Goal: Information Seeking & Learning: Learn about a topic

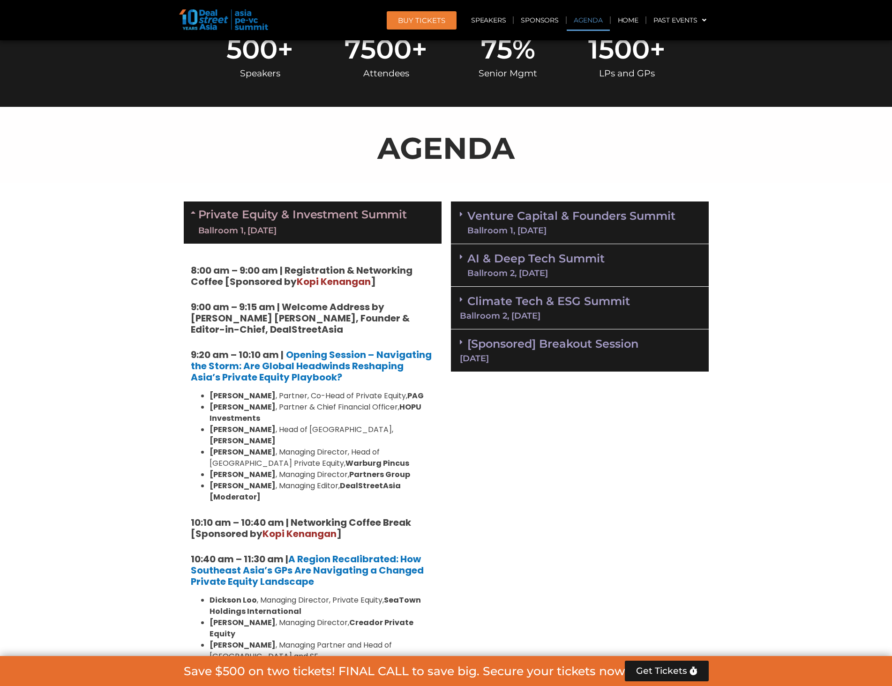
scroll to position [422, 0]
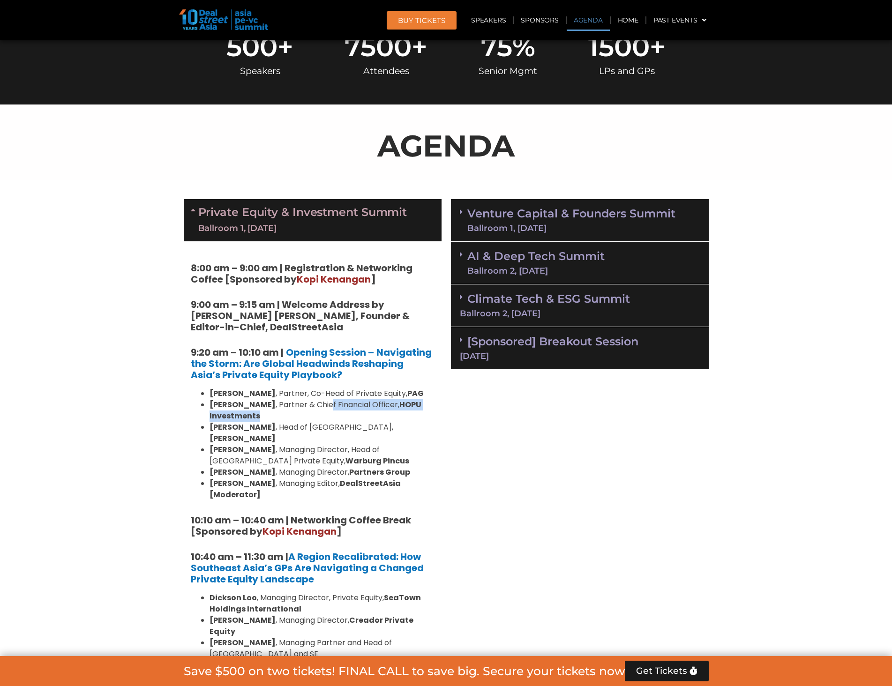
drag, startPoint x: 318, startPoint y: 404, endPoint x: 416, endPoint y: 418, distance: 99.1
click at [416, 416] on li "[PERSON_NAME] , Partner & Chief Financial Officer, HOPU Investments" at bounding box center [322, 410] width 225 height 23
drag, startPoint x: 416, startPoint y: 418, endPoint x: 411, endPoint y: 427, distance: 10.5
click at [416, 419] on li "[PERSON_NAME] , Partner & Chief Financial Officer, HOPU Investments" at bounding box center [322, 410] width 225 height 23
drag, startPoint x: 411, startPoint y: 427, endPoint x: 353, endPoint y: 386, distance: 71.0
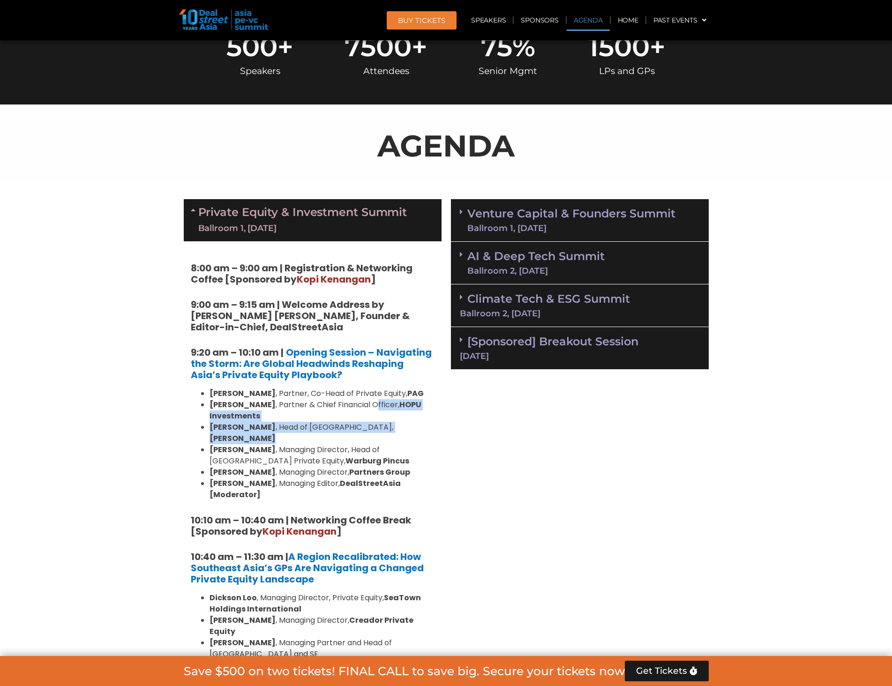
click at [355, 391] on ul "[PERSON_NAME] , Partner, Co-Head of Private Equity, [PERSON_NAME] , Partner & C…" at bounding box center [313, 444] width 244 height 113
click at [357, 401] on li "[PERSON_NAME] , Partner & Chief Financial Officer, HOPU Investments" at bounding box center [322, 410] width 225 height 23
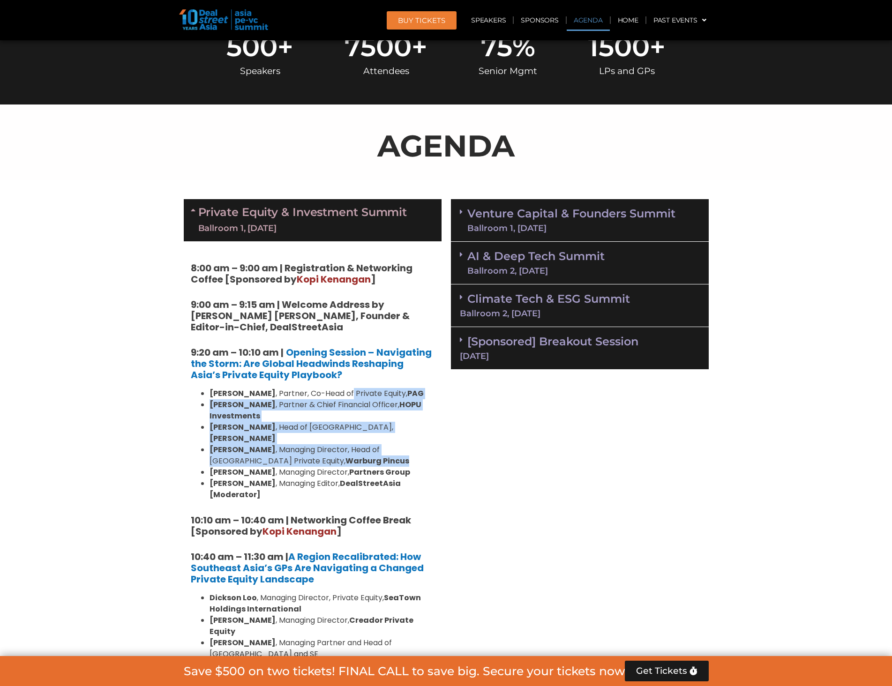
drag, startPoint x: 352, startPoint y: 395, endPoint x: 366, endPoint y: 454, distance: 61.1
click at [363, 450] on ul "[PERSON_NAME] , Partner, Co-Head of Private Equity, [PERSON_NAME] , Partner & C…" at bounding box center [313, 444] width 244 height 113
click at [366, 454] on li "[PERSON_NAME] , Managing Director, Head of [GEOGRAPHIC_DATA] Private Equity, Wa…" at bounding box center [322, 455] width 225 height 23
drag, startPoint x: 362, startPoint y: 430, endPoint x: 344, endPoint y: 380, distance: 53.8
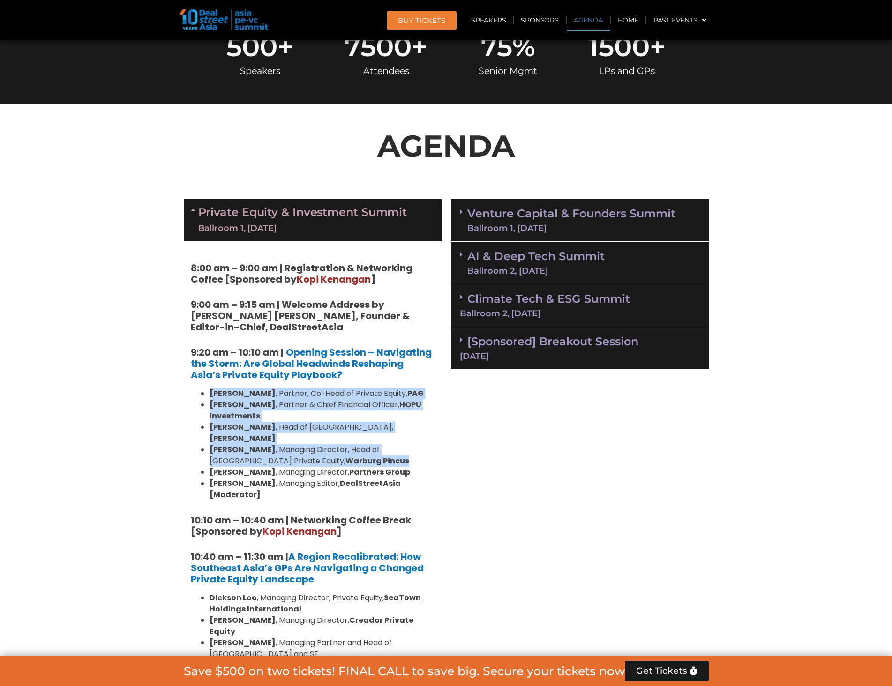
click at [344, 380] on h5 "9:20 am – 10:10 am | Opening Session – Navigating the Storm: Are Global Headwin…" at bounding box center [313, 364] width 244 height 34
drag, startPoint x: 344, startPoint y: 380, endPoint x: 387, endPoint y: 463, distance: 93.5
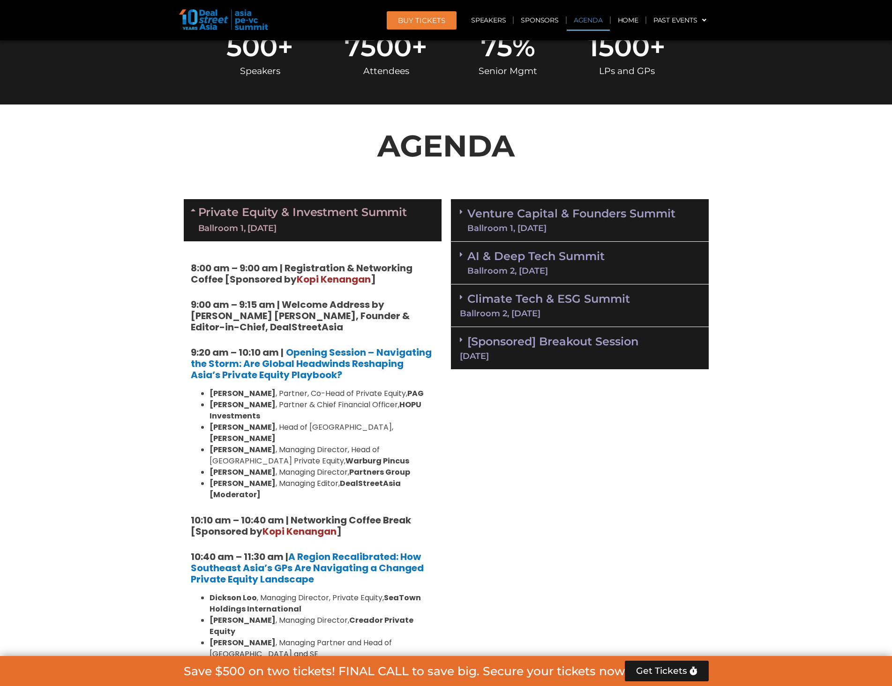
click at [387, 467] on strong "Partners Group" at bounding box center [379, 472] width 61 height 11
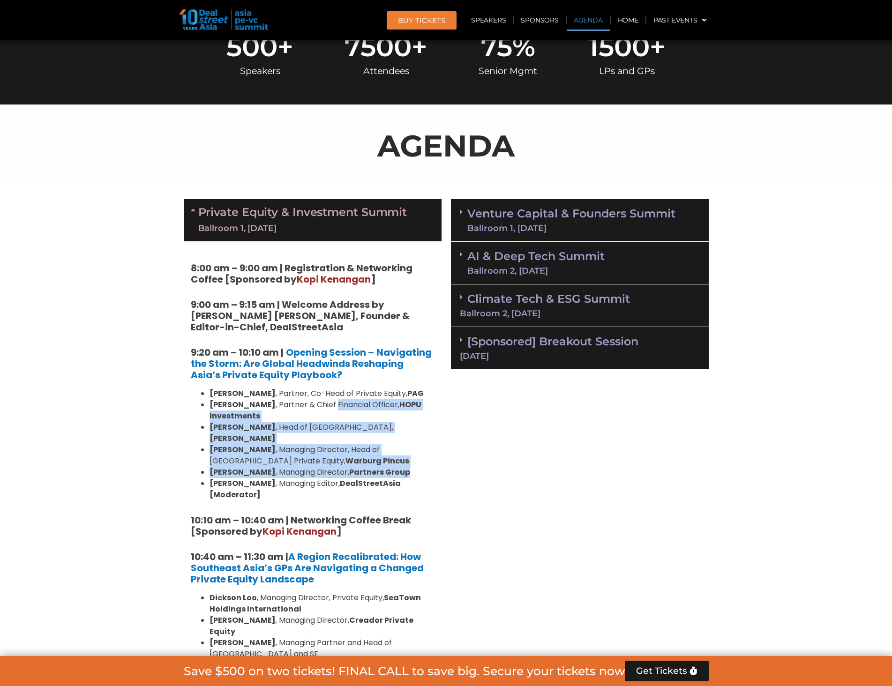
drag, startPoint x: 387, startPoint y: 463, endPoint x: 326, endPoint y: 396, distance: 90.6
click at [326, 396] on ul "[PERSON_NAME] , Partner, Co-Head of Private Equity, [PERSON_NAME] , Partner & C…" at bounding box center [313, 444] width 244 height 113
click at [324, 390] on li "[PERSON_NAME] , Partner, Co-Head of Private Equity, PAG" at bounding box center [322, 393] width 225 height 11
drag, startPoint x: 328, startPoint y: 413, endPoint x: 361, endPoint y: 452, distance: 51.9
click at [359, 452] on ul "[PERSON_NAME] , Partner, Co-Head of Private Equity, [PERSON_NAME] , Partner & C…" at bounding box center [313, 444] width 244 height 113
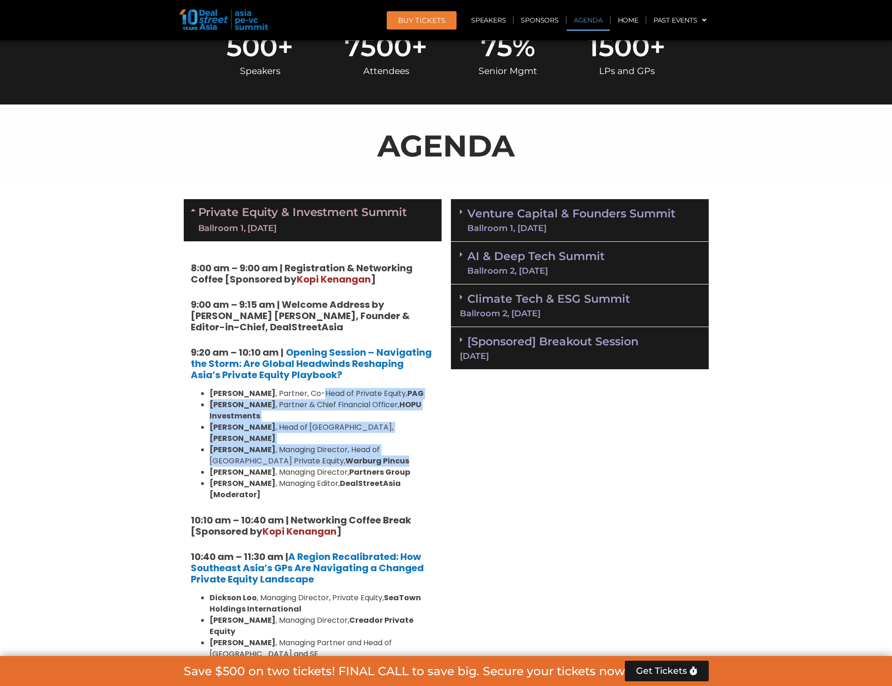
click at [361, 452] on li "[PERSON_NAME] , Managing Director, Head of [GEOGRAPHIC_DATA] Private Equity, Wa…" at bounding box center [322, 455] width 225 height 23
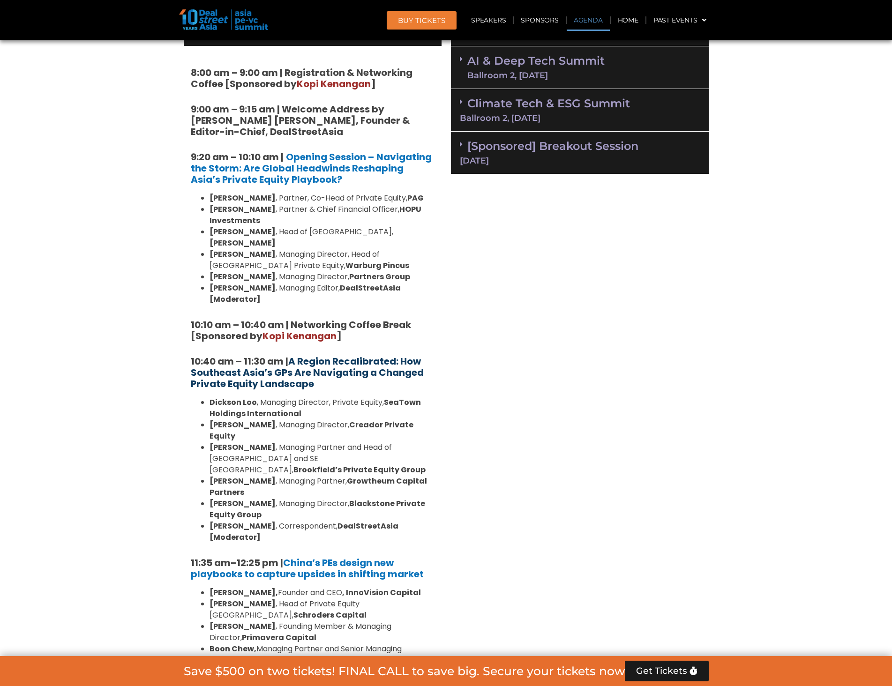
scroll to position [656, 0]
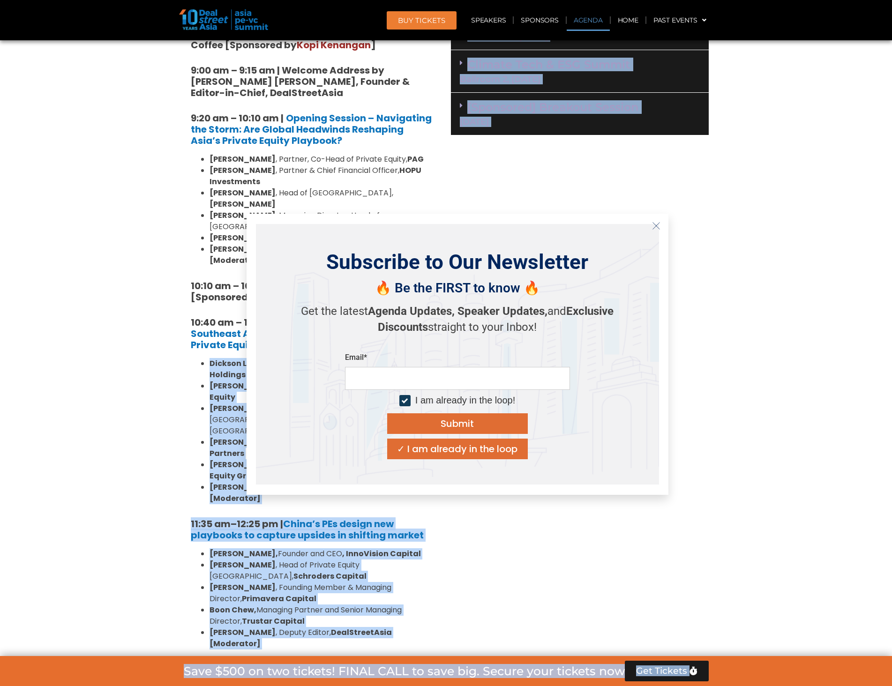
drag, startPoint x: 210, startPoint y: 342, endPoint x: 295, endPoint y: 386, distance: 96.7
click at [202, 414] on ul "[PERSON_NAME] , Managing Director, Private Equity, SeaTown Holdings Internation…" at bounding box center [313, 431] width 244 height 146
click at [661, 227] on button "Close" at bounding box center [656, 225] width 15 height 15
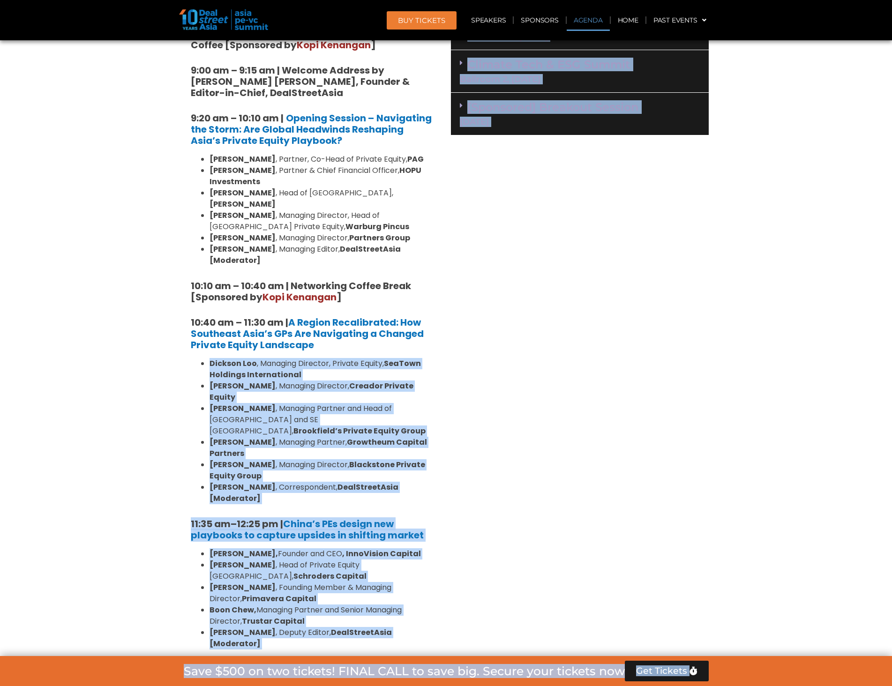
click at [386, 358] on li "[PERSON_NAME] , Managing Director, Private Equity, SeaTown Holdings Internation…" at bounding box center [322, 369] width 225 height 23
click at [382, 358] on li "[PERSON_NAME] , Managing Director, Private Equity, SeaTown Holdings Internation…" at bounding box center [322, 369] width 225 height 23
click at [353, 381] on strong "Creador Private Equity" at bounding box center [312, 392] width 204 height 22
click at [316, 381] on li "[PERSON_NAME] , Managing Director, Creador Private Equity" at bounding box center [322, 392] width 225 height 23
click at [292, 381] on li "[PERSON_NAME] , Managing Director, Creador Private Equity" at bounding box center [322, 392] width 225 height 23
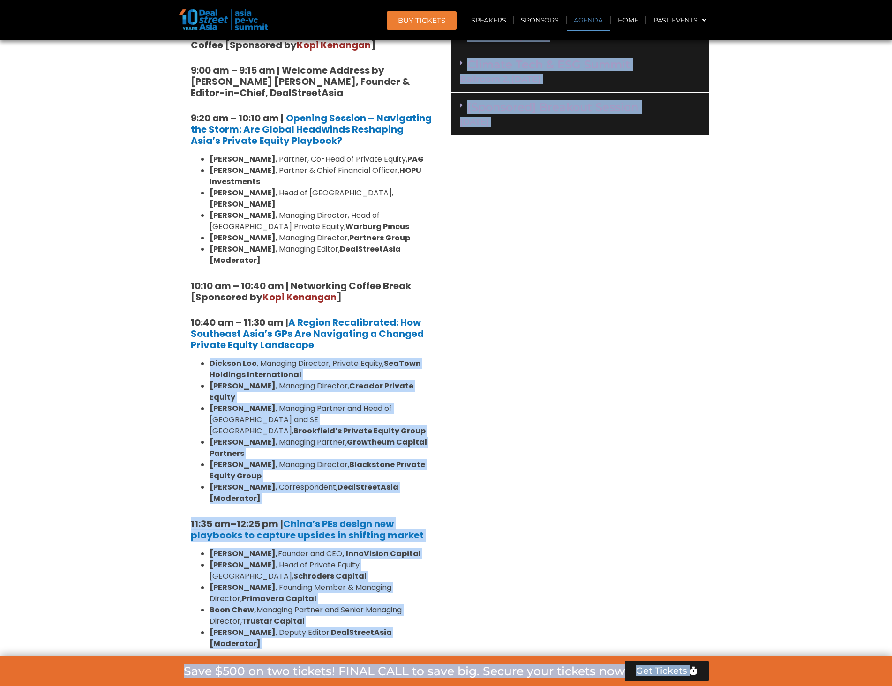
click at [249, 381] on li "[PERSON_NAME] , Managing Director, Creador Private Equity" at bounding box center [322, 392] width 225 height 23
click at [211, 381] on strong "[PERSON_NAME]" at bounding box center [243, 386] width 66 height 11
click at [329, 437] on strong "Growtheum Capital Partners" at bounding box center [319, 448] width 218 height 22
click at [235, 437] on strong "[PERSON_NAME]" at bounding box center [243, 442] width 66 height 11
click at [278, 459] on li "[PERSON_NAME] , Managing Director, Blackstone Private Equity Group" at bounding box center [322, 470] width 225 height 23
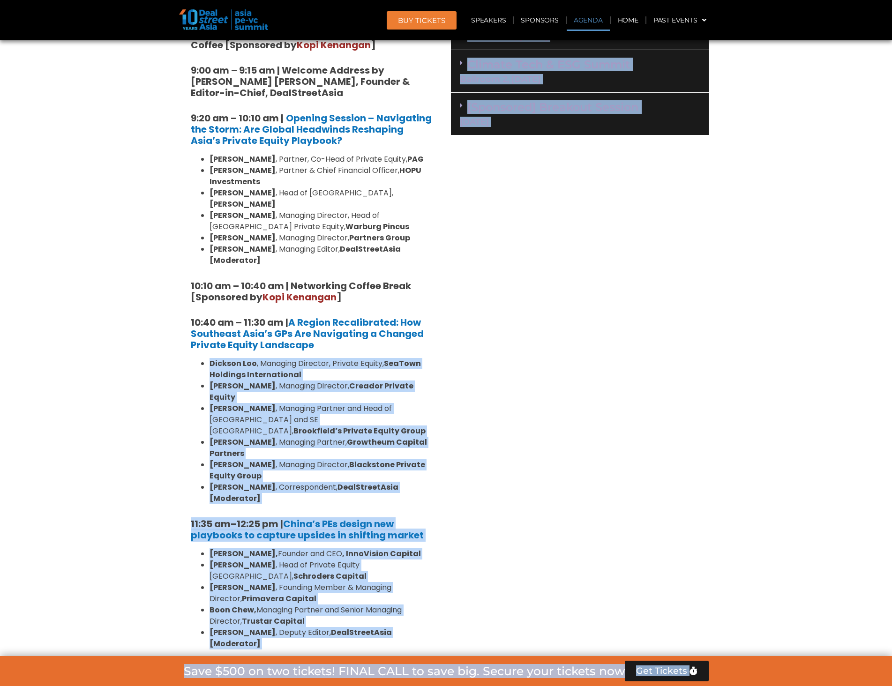
click at [259, 459] on li "[PERSON_NAME] , Managing Director, Blackstone Private Equity Group" at bounding box center [322, 470] width 225 height 23
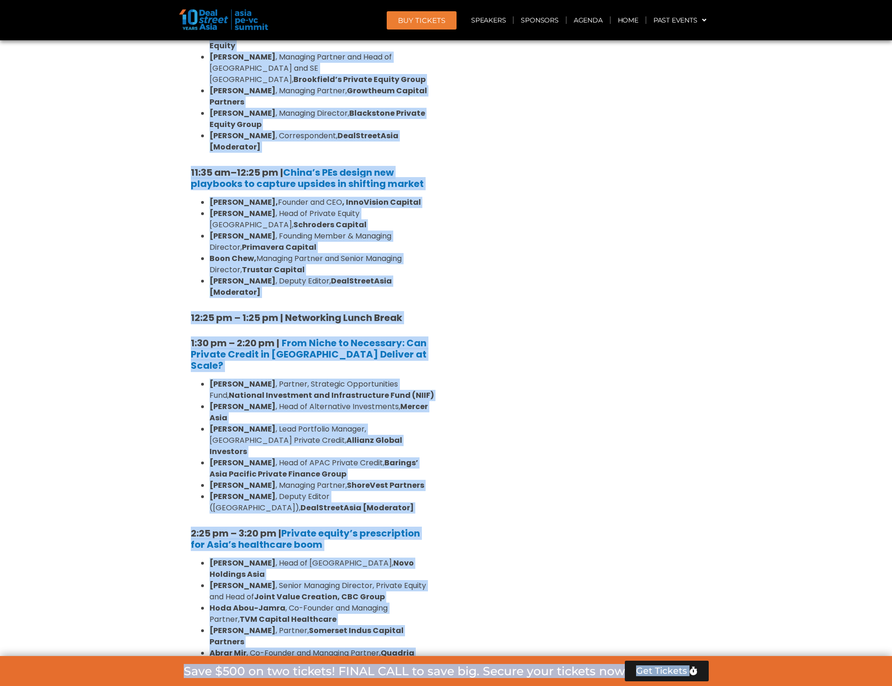
scroll to position [1031, 0]
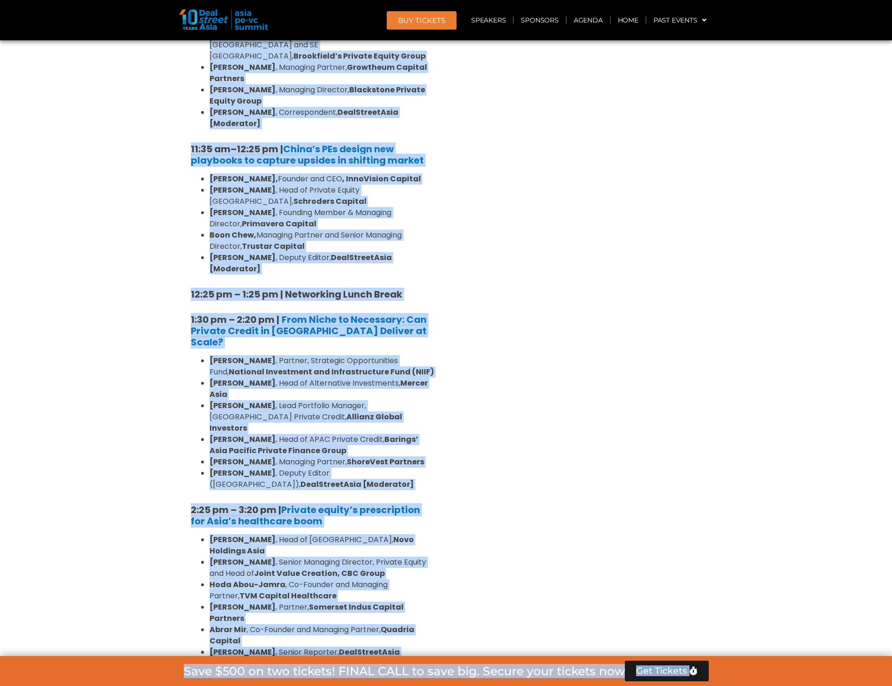
click at [275, 534] on li "[PERSON_NAME] , Head of [GEOGRAPHIC_DATA], Novo Holdings [GEOGRAPHIC_DATA]" at bounding box center [322, 545] width 225 height 23
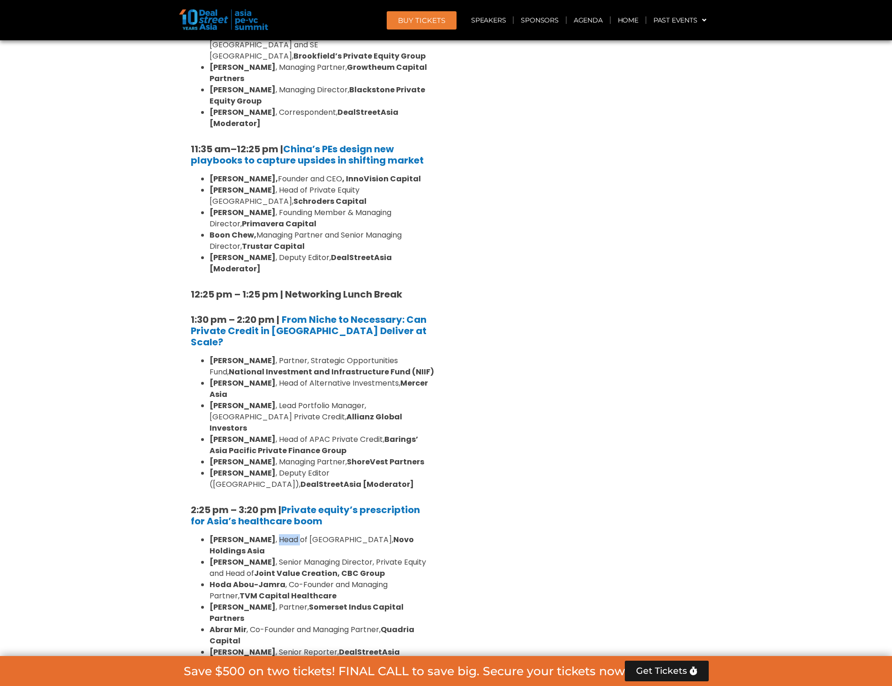
click at [275, 534] on li "[PERSON_NAME] , Head of [GEOGRAPHIC_DATA], Novo Holdings [GEOGRAPHIC_DATA]" at bounding box center [322, 545] width 225 height 23
click at [248, 625] on li "[PERSON_NAME] , Co-Founder and Managing Partner, Quadria Capital" at bounding box center [322, 636] width 225 height 23
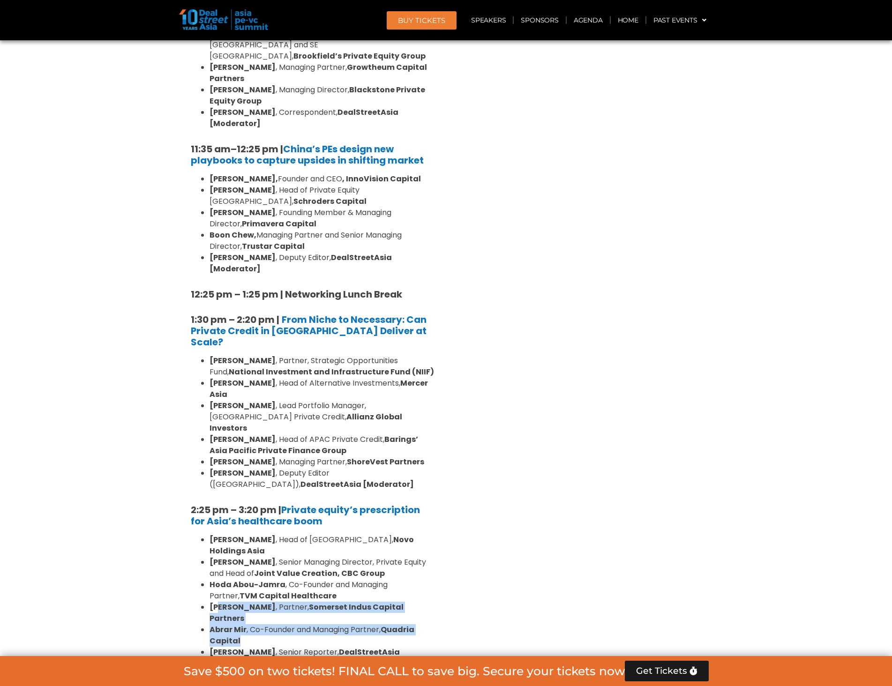
drag, startPoint x: 240, startPoint y: 515, endPoint x: 218, endPoint y: 487, distance: 35.7
click at [218, 534] on ul "[PERSON_NAME] , Head of Asia, Novo Holdings Asia [PERSON_NAME] , Senior Managin…" at bounding box center [313, 601] width 244 height 135
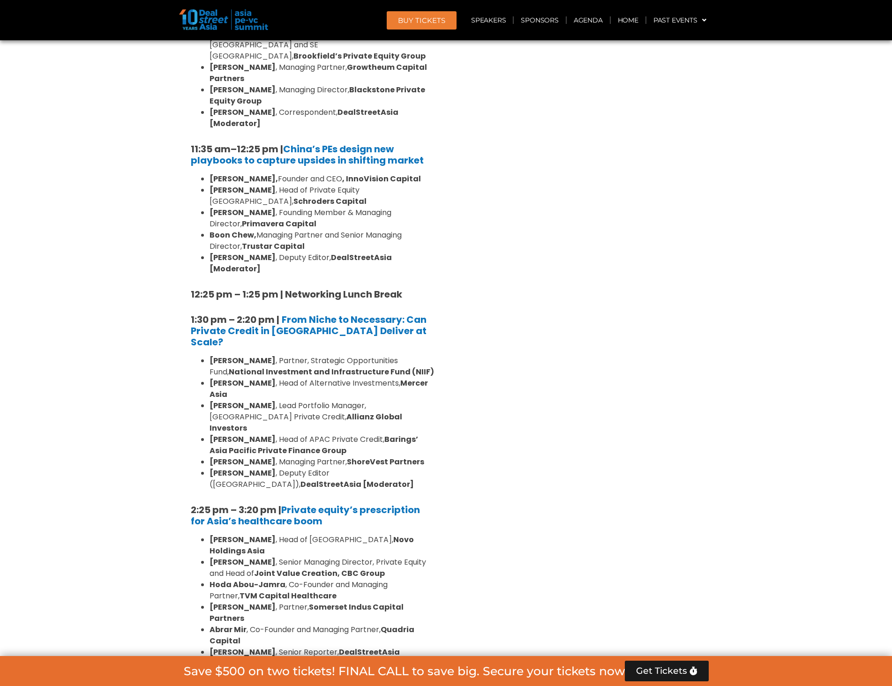
click at [216, 557] on li "[PERSON_NAME] , Senior Managing Director, Private Equity and Head of Joint Valu…" at bounding box center [322, 568] width 225 height 23
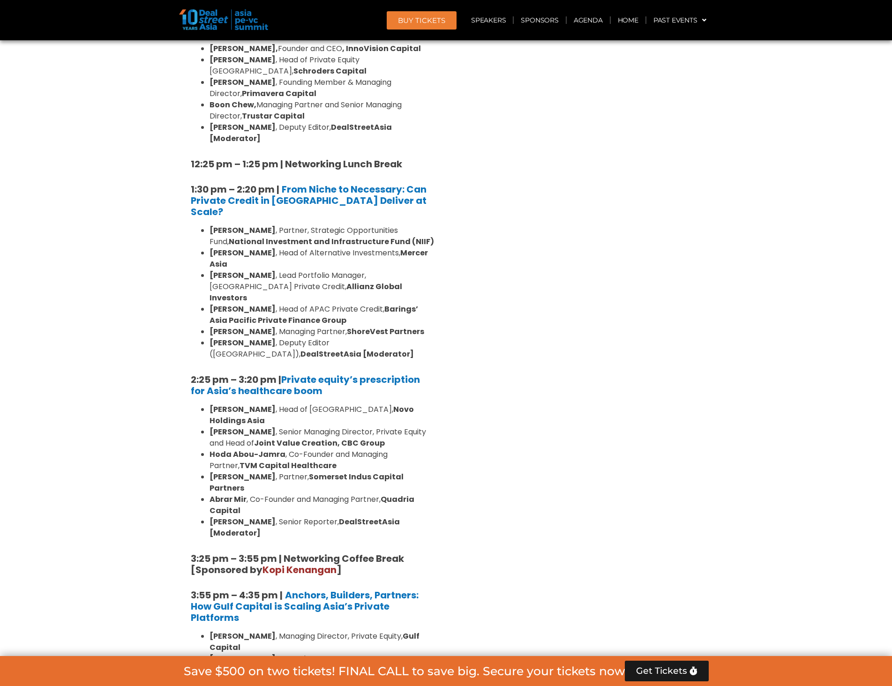
scroll to position [1172, 0]
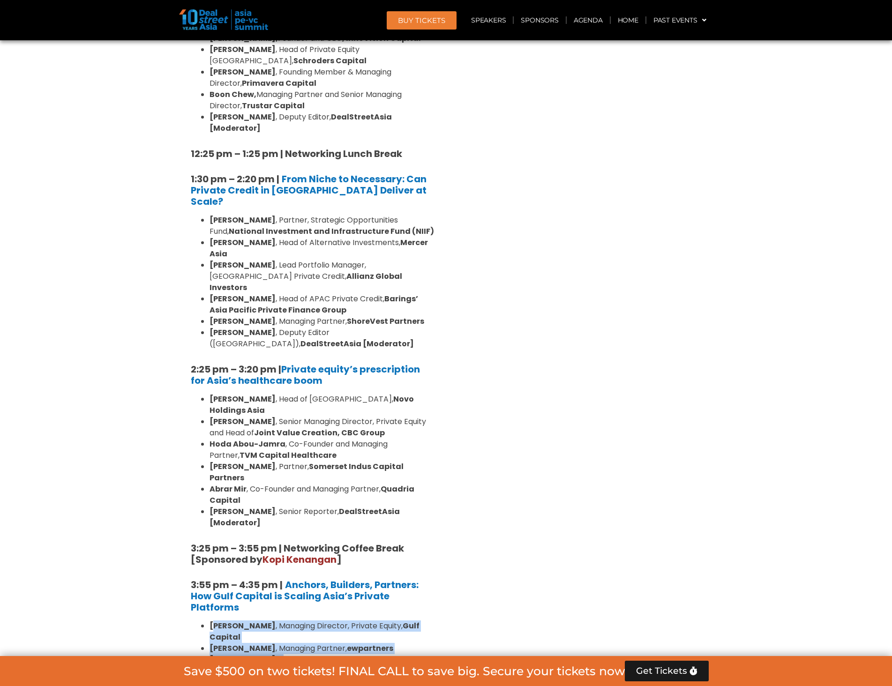
drag, startPoint x: 214, startPoint y: 494, endPoint x: 268, endPoint y: 523, distance: 61.3
click at [268, 621] on ul "[PERSON_NAME] , Managing Director, Private Equity, Gulf Capital [PERSON_NAME] ,…" at bounding box center [313, 671] width 244 height 101
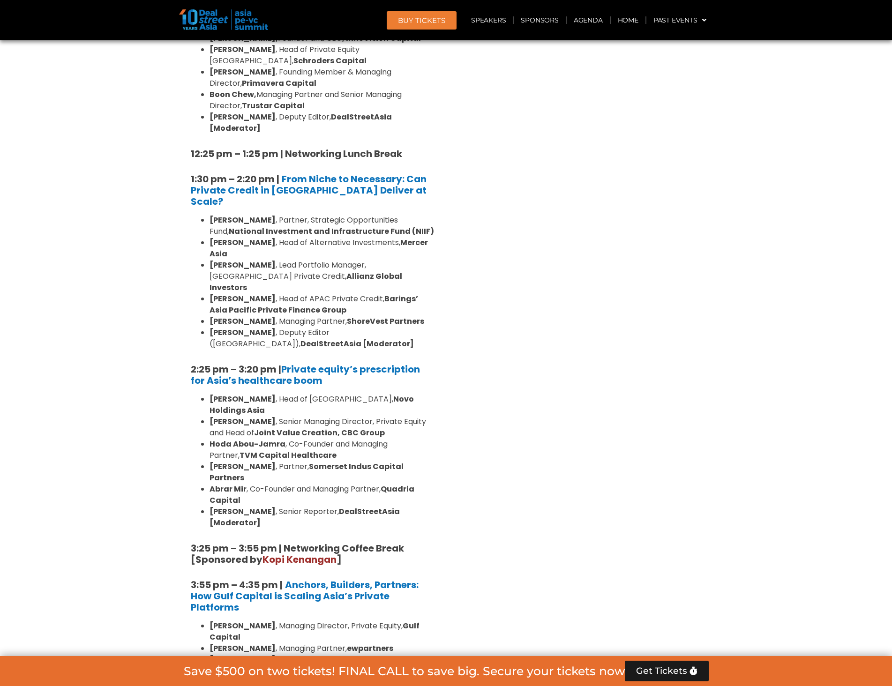
click at [267, 655] on li "[PERSON_NAME] , Partner, Head of Operations & [GEOGRAPHIC_DATA], Templewater" at bounding box center [322, 666] width 225 height 23
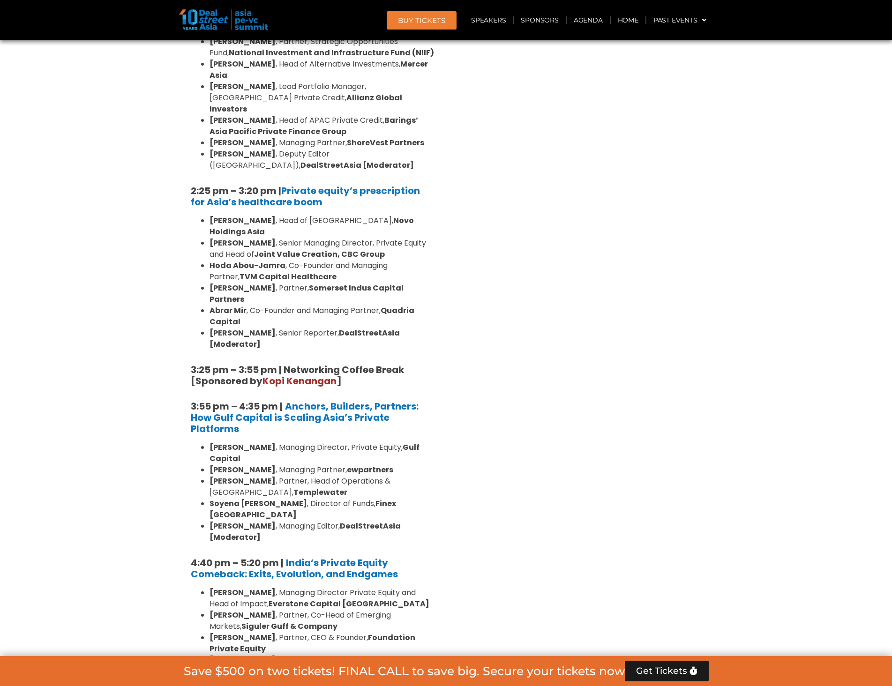
scroll to position [1360, 0]
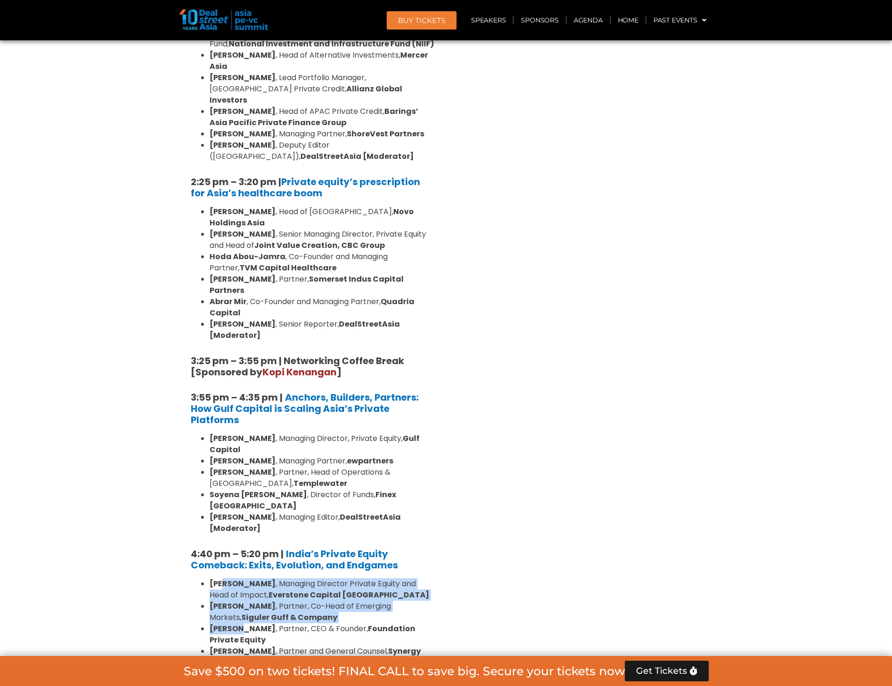
drag, startPoint x: 222, startPoint y: 423, endPoint x: 241, endPoint y: 506, distance: 85.6
click at [241, 579] on ul "[PERSON_NAME] , Managing Director Private Equity and Head of Impact, Everstone …" at bounding box center [313, 635] width 244 height 113
click at [241, 646] on li "[PERSON_NAME] , Partner and General Counsel, Synergy Capital" at bounding box center [322, 657] width 225 height 23
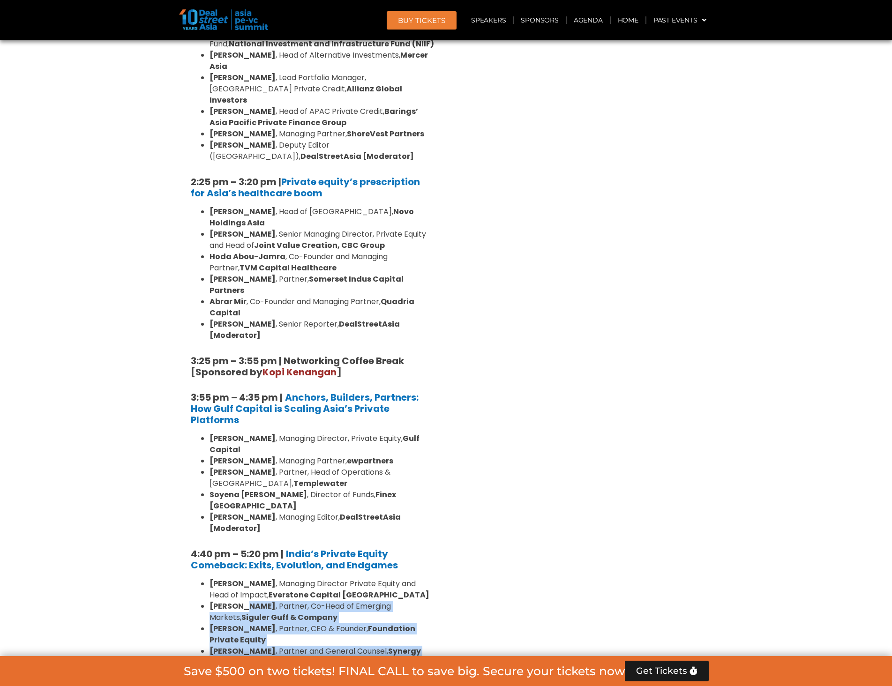
drag, startPoint x: 245, startPoint y: 511, endPoint x: 243, endPoint y: 442, distance: 69.4
click at [244, 579] on ul "[PERSON_NAME] , Managing Director Private Equity and Head of Impact, Everstone …" at bounding box center [313, 635] width 244 height 113
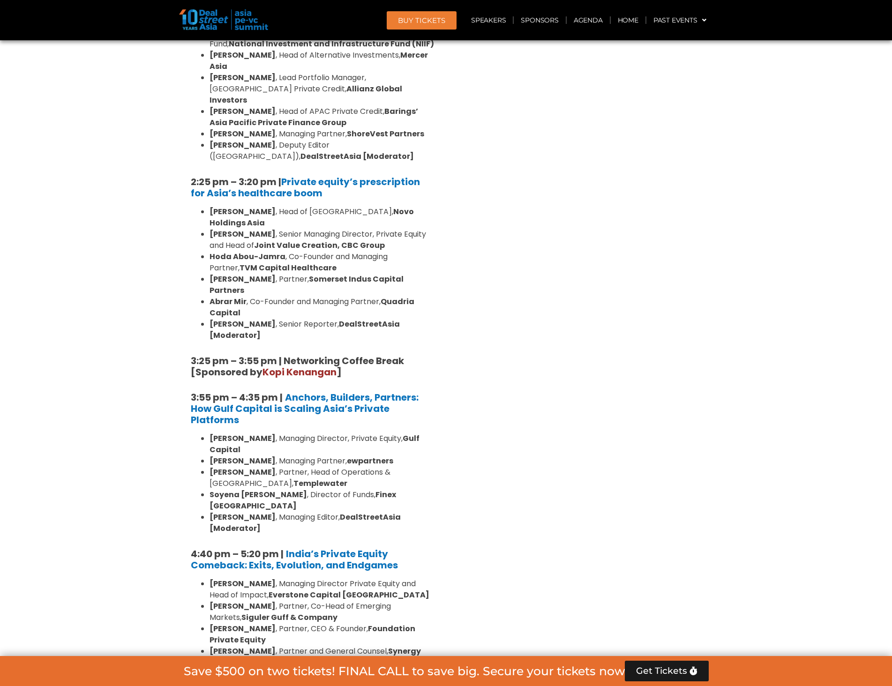
click at [243, 579] on li "[PERSON_NAME] , Managing Director Private Equity and Head of Impact, Everstone …" at bounding box center [322, 590] width 225 height 23
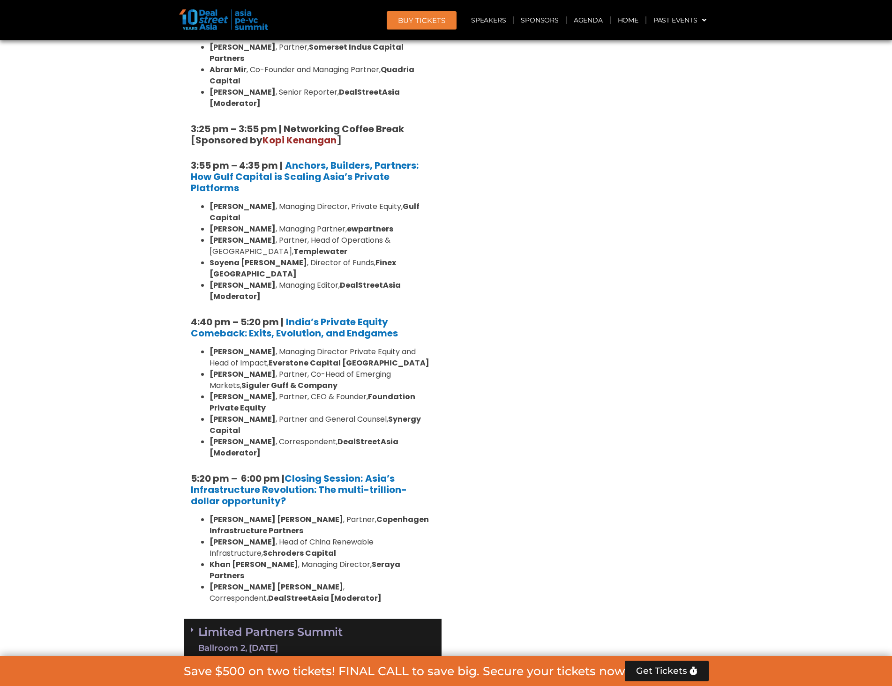
scroll to position [1594, 0]
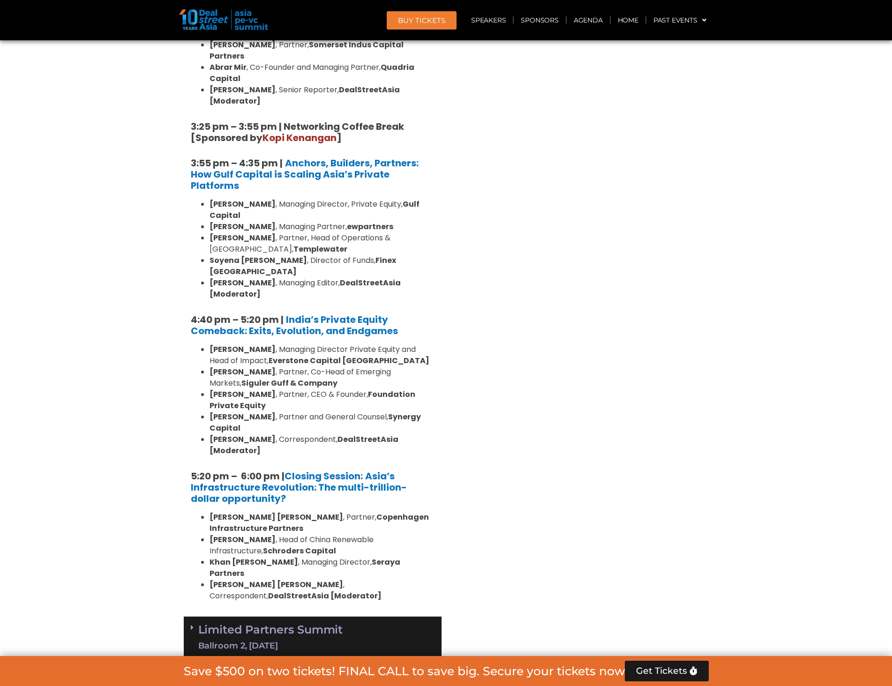
click at [282, 624] on link "Limited Partners [GEOGRAPHIC_DATA] 2, [DATE]" at bounding box center [270, 638] width 145 height 28
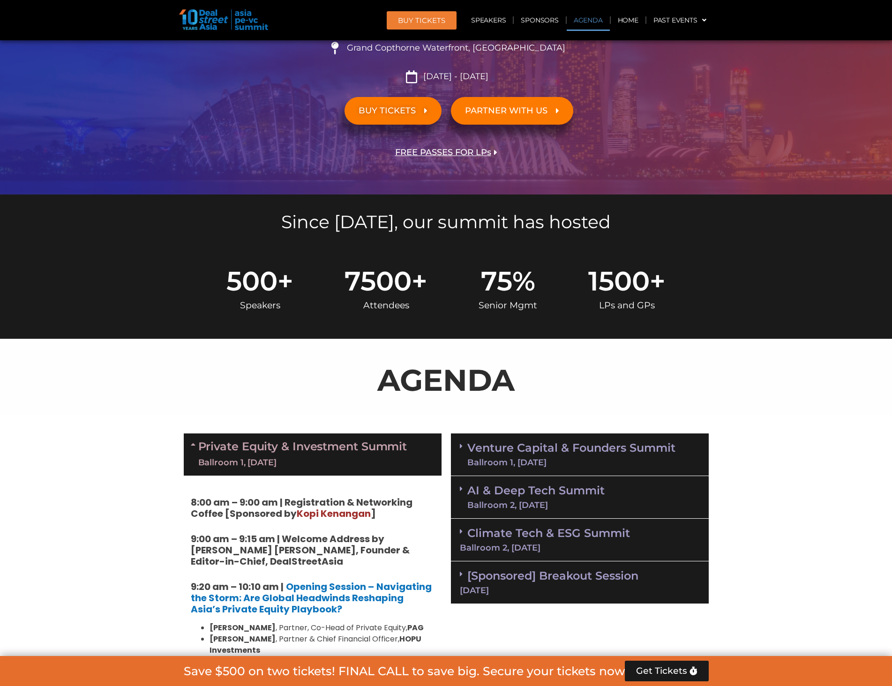
click at [539, 445] on link "Venture Capital & Founders​ Summit Ballroom 1, [DATE]" at bounding box center [571, 455] width 208 height 24
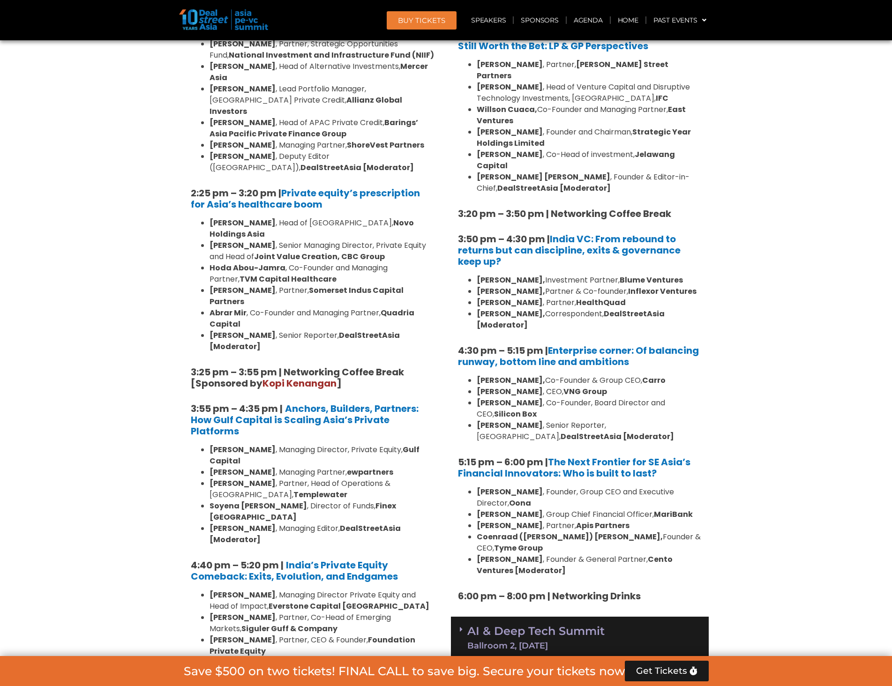
scroll to position [1360, 0]
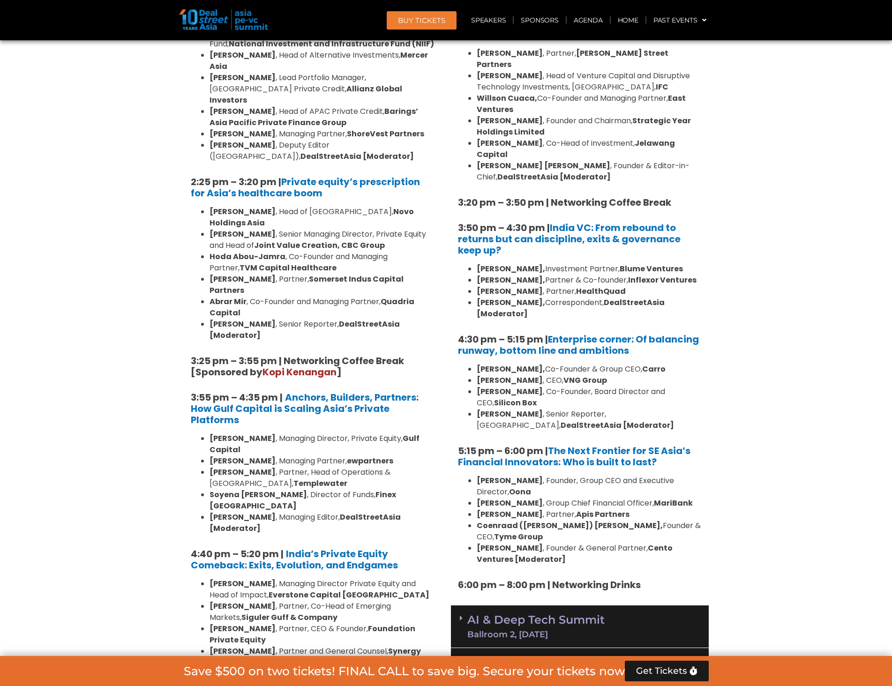
click at [666, 606] on div "AI & Deep Tech Summit Ballroom 2, [DATE]" at bounding box center [580, 627] width 258 height 43
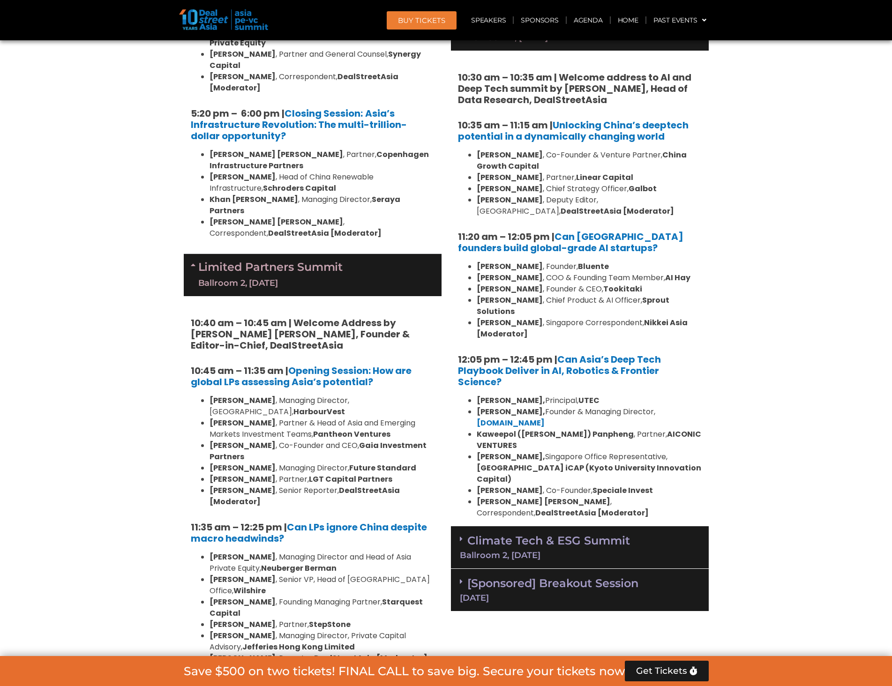
scroll to position [1969, 0]
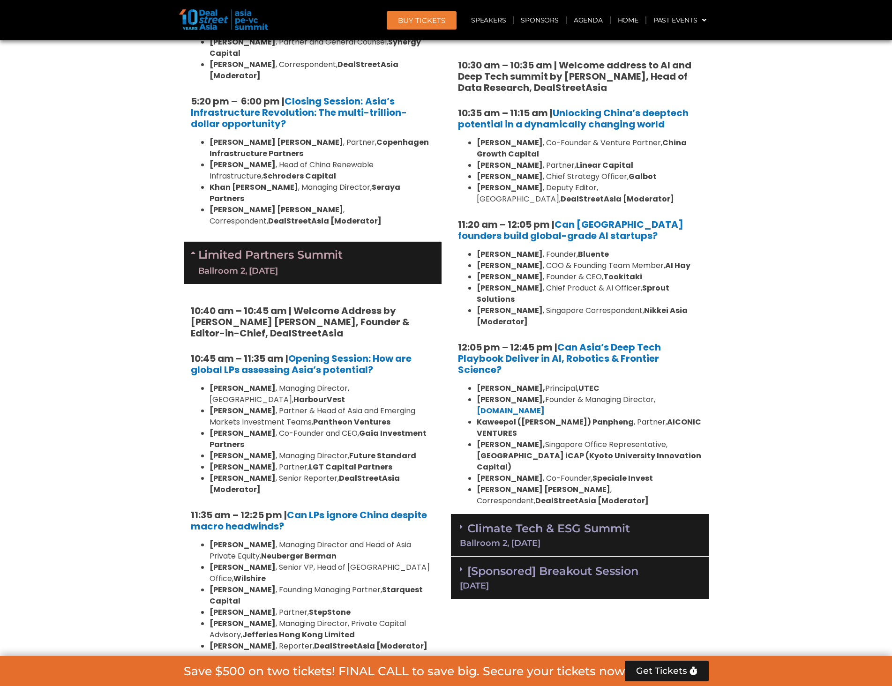
click at [657, 514] on div "Climate Tech & ESG Summit Ballroom 2, [DATE]" at bounding box center [580, 535] width 258 height 43
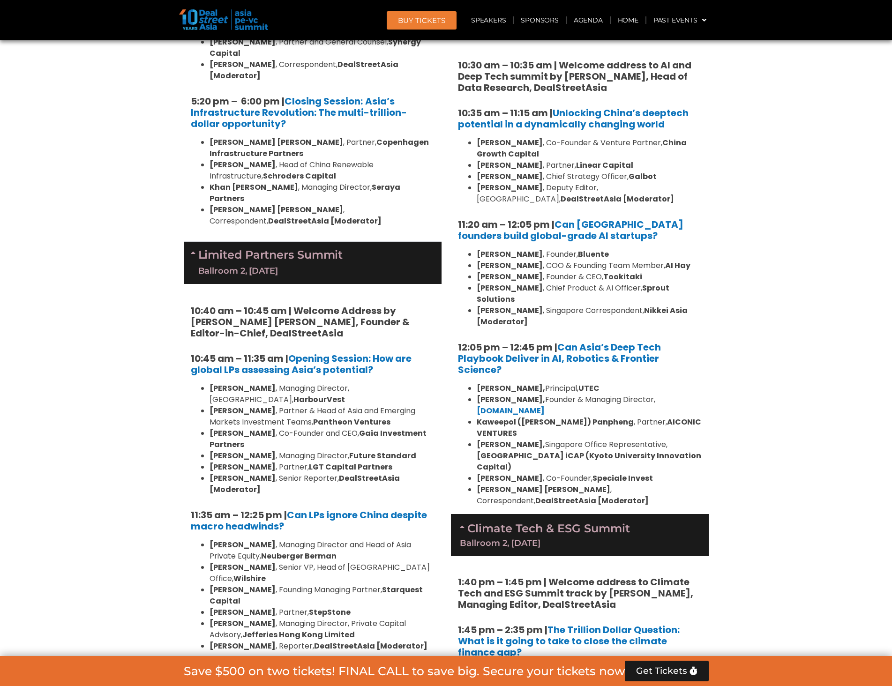
click at [744, 354] on section "Private Equity & Investment Summit Ballroom 1, [DATE] 8:00 am – 9:00 am | Regis…" at bounding box center [446, 20] width 892 height 2747
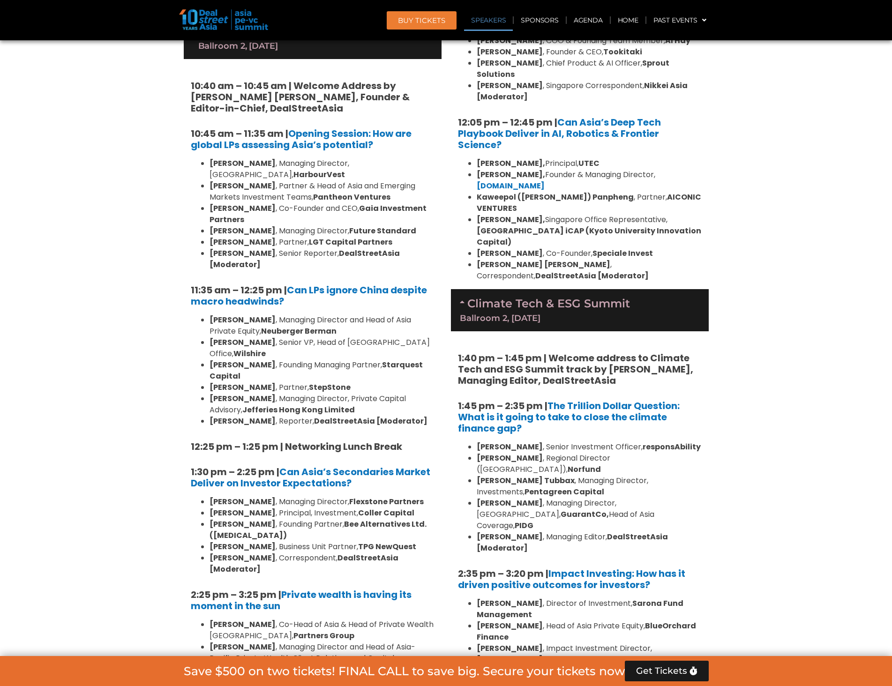
scroll to position [2204, 0]
